Goal: Check status

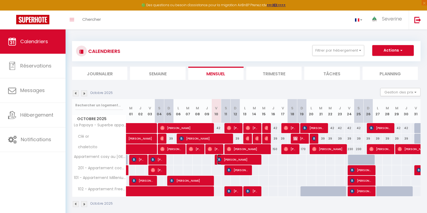
click at [248, 159] on span "[PERSON_NAME]" at bounding box center [237, 159] width 41 height 10
select select "OK"
select select "KO"
select select "0"
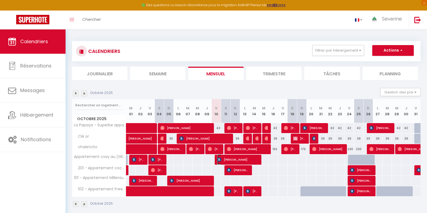
select select "1"
select select
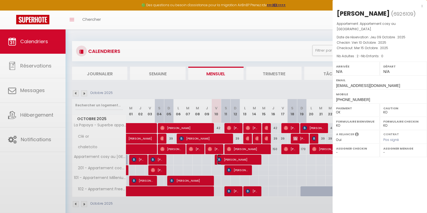
select select "41946"
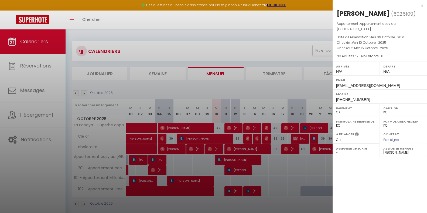
click at [421, 6] on div "x" at bounding box center [377, 6] width 90 height 6
